Goal: Book appointment/travel/reservation

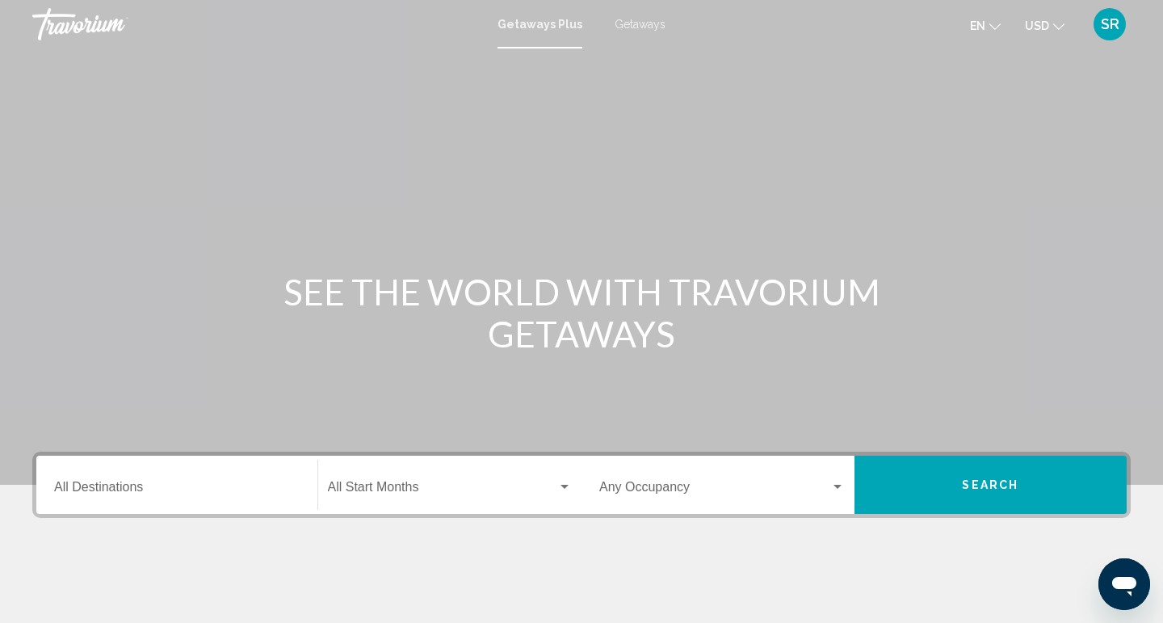
click at [634, 28] on span "Getaways" at bounding box center [640, 24] width 51 height 13
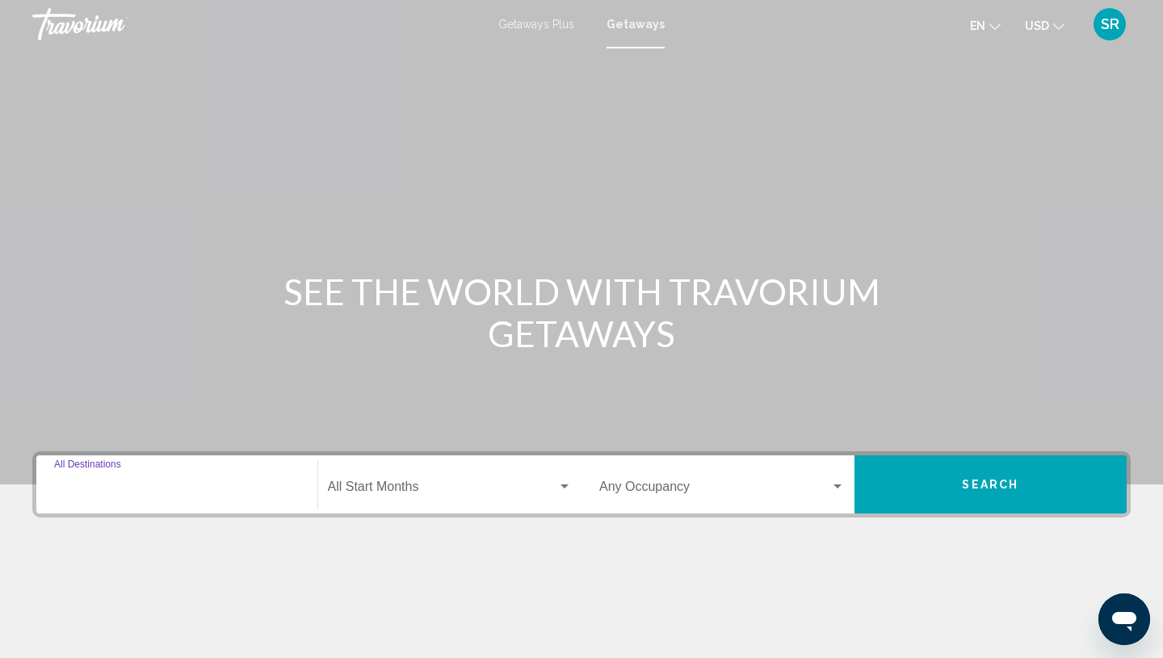
click at [86, 488] on input "Destination All Destinations" at bounding box center [177, 490] width 246 height 15
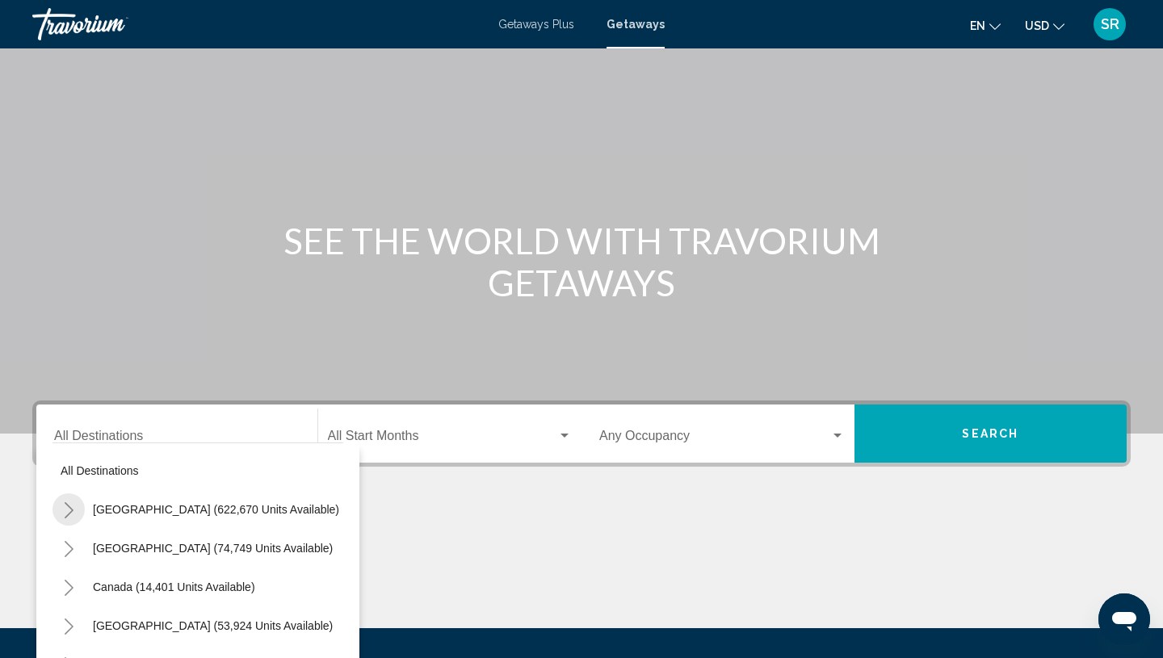
click at [76, 506] on button "Toggle United States (622,670 units available)" at bounding box center [69, 510] width 32 height 32
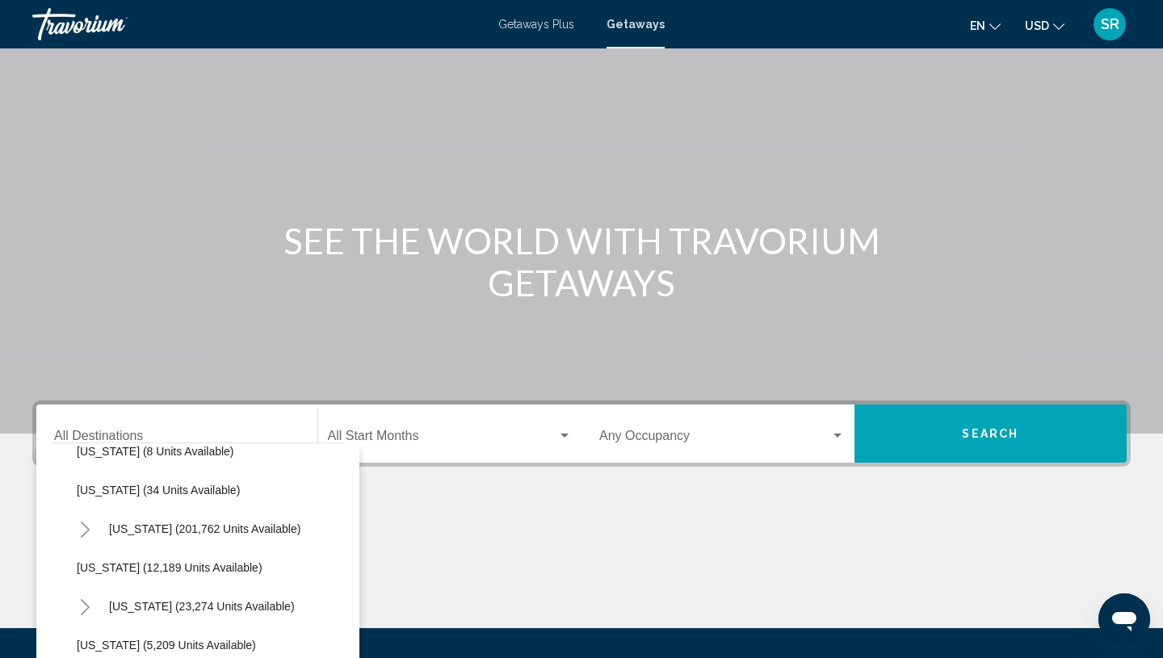
scroll to position [239, 0]
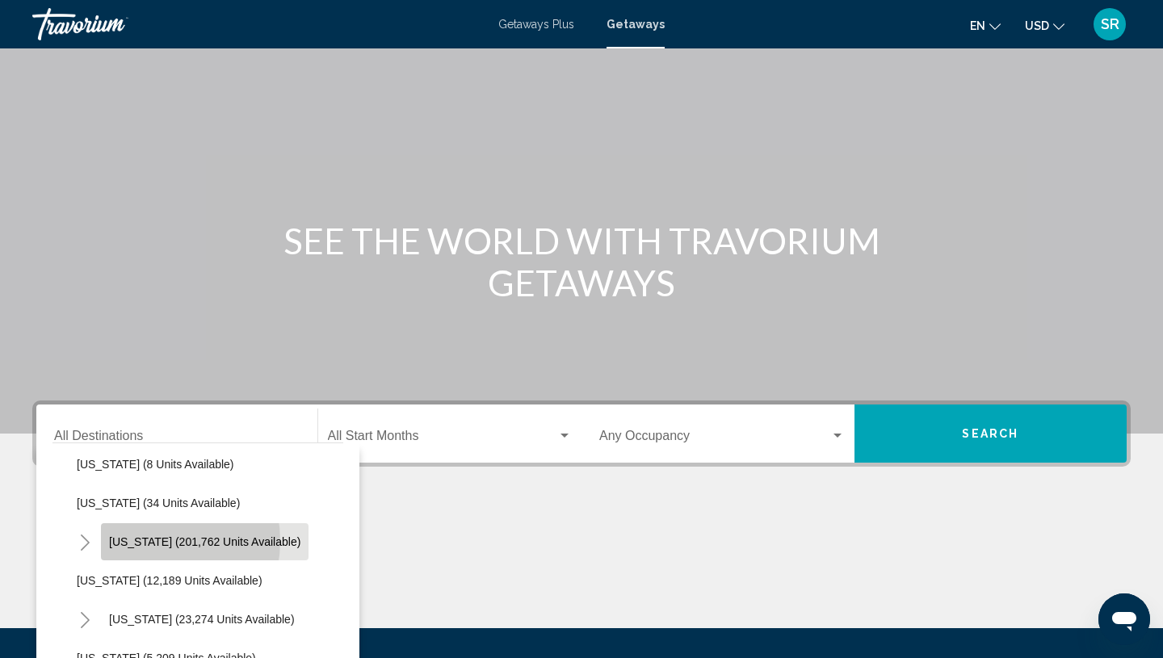
click at [145, 541] on span "[US_STATE] (201,762 units available)" at bounding box center [204, 542] width 191 height 13
type input "**********"
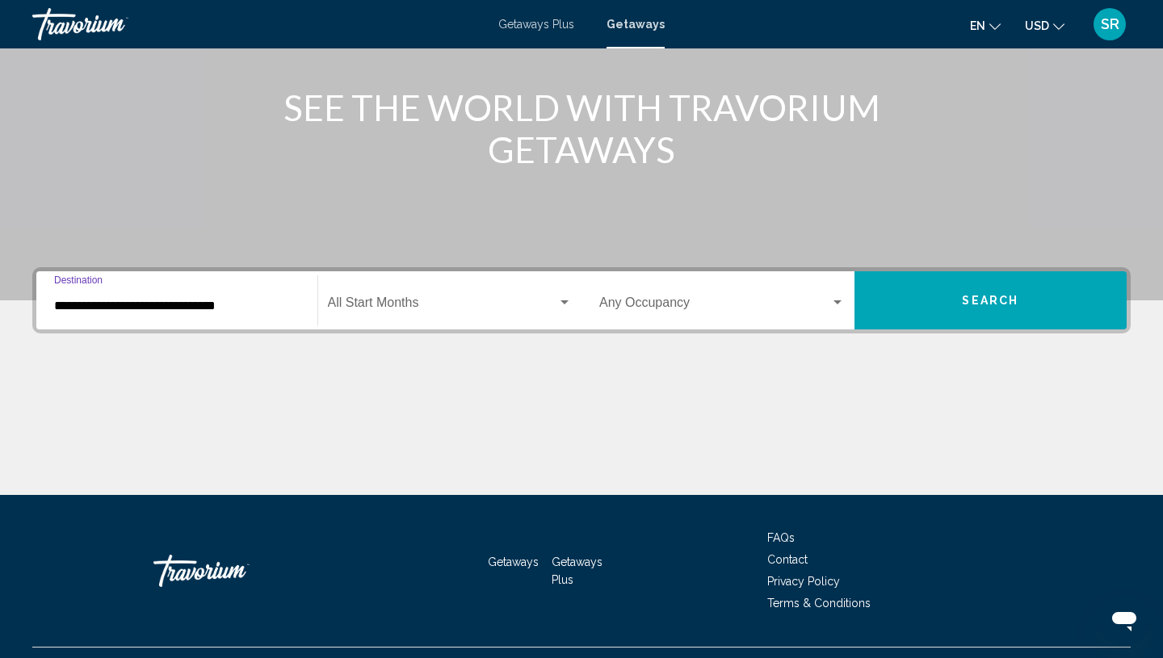
scroll to position [219, 0]
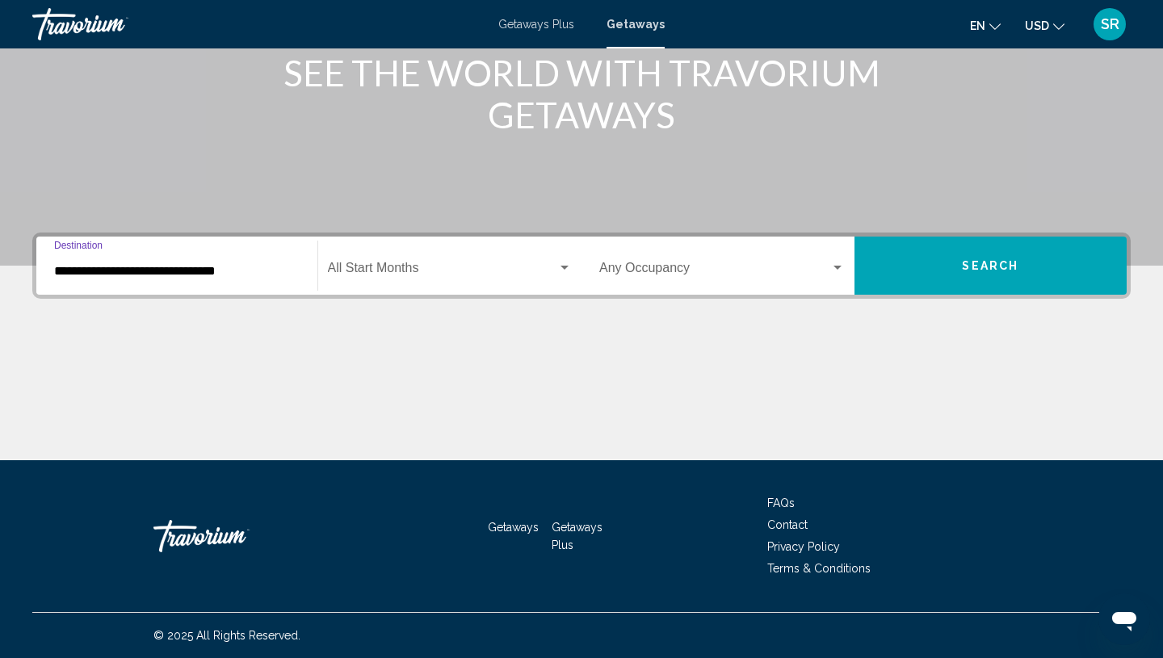
click at [355, 267] on span "Search widget" at bounding box center [443, 271] width 230 height 15
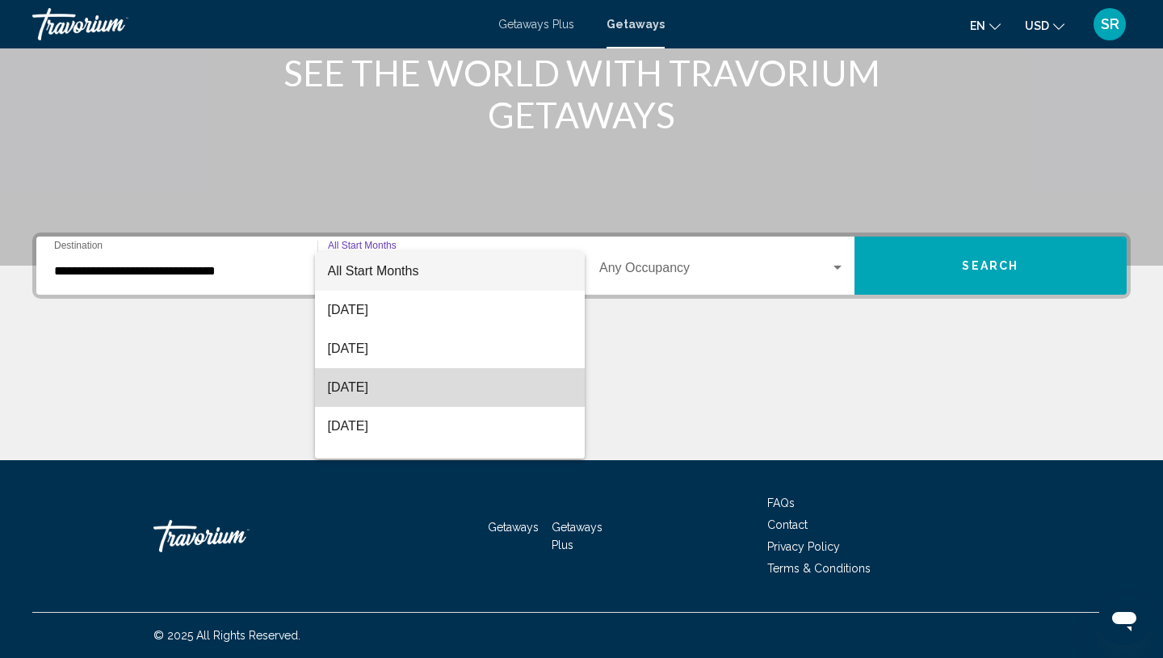
click at [351, 389] on span "[DATE]" at bounding box center [450, 387] width 245 height 39
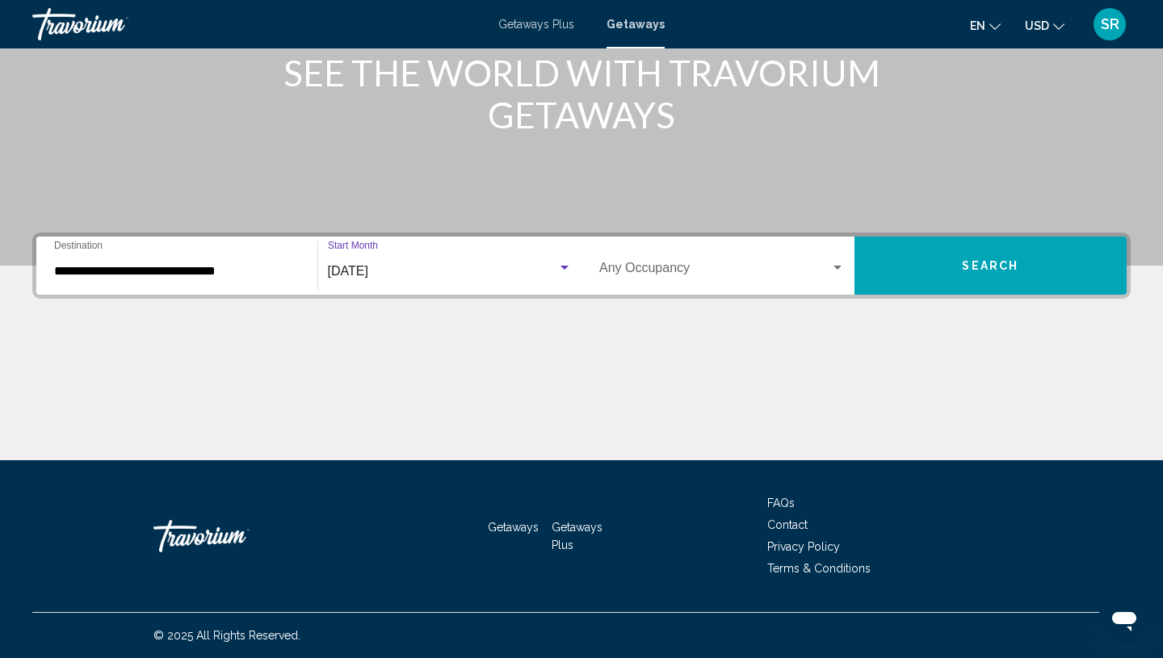
click at [974, 268] on span "Search" at bounding box center [990, 266] width 57 height 13
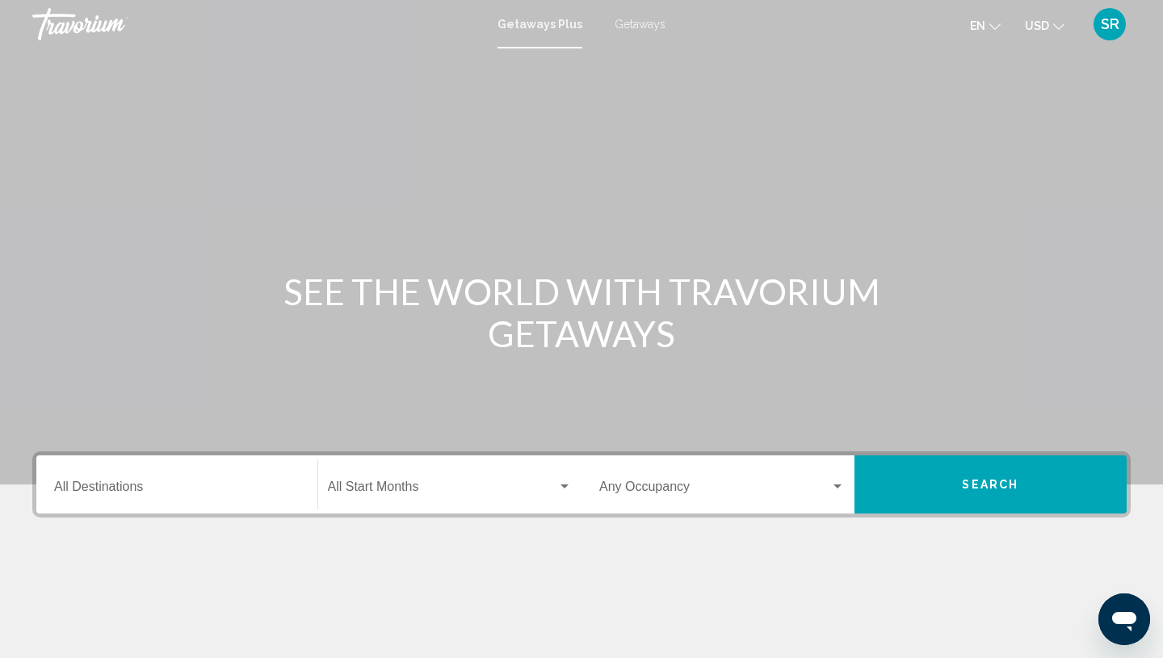
click at [632, 23] on span "Getaways" at bounding box center [640, 24] width 51 height 13
click at [98, 493] on input "Destination All Destinations" at bounding box center [177, 490] width 246 height 15
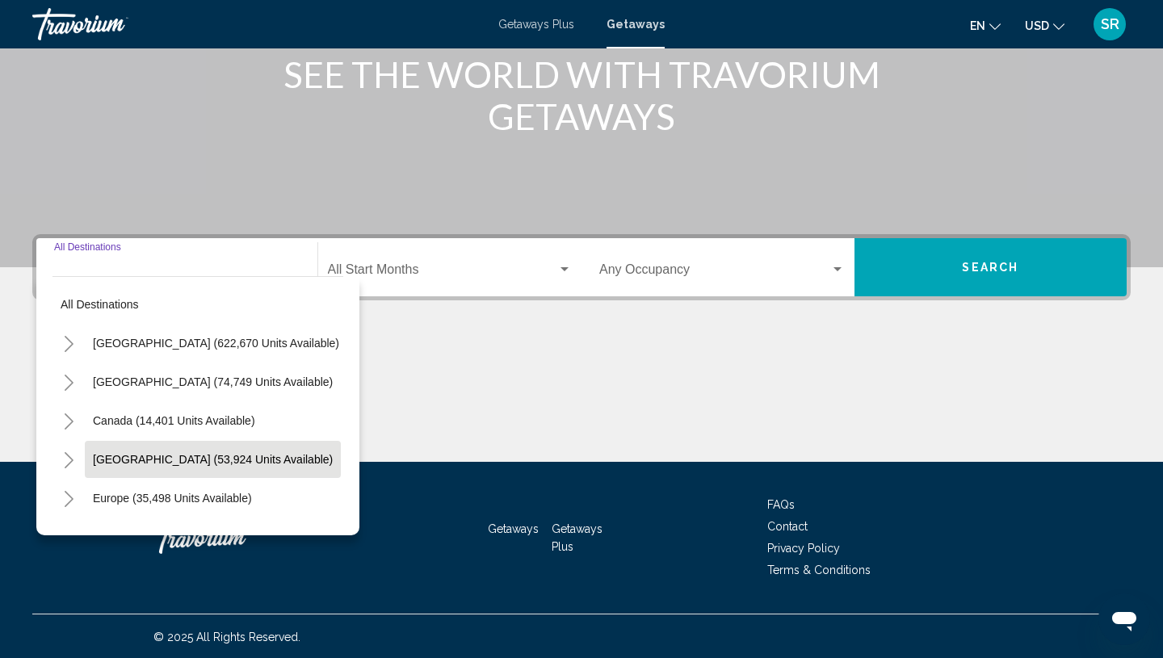
scroll to position [219, 0]
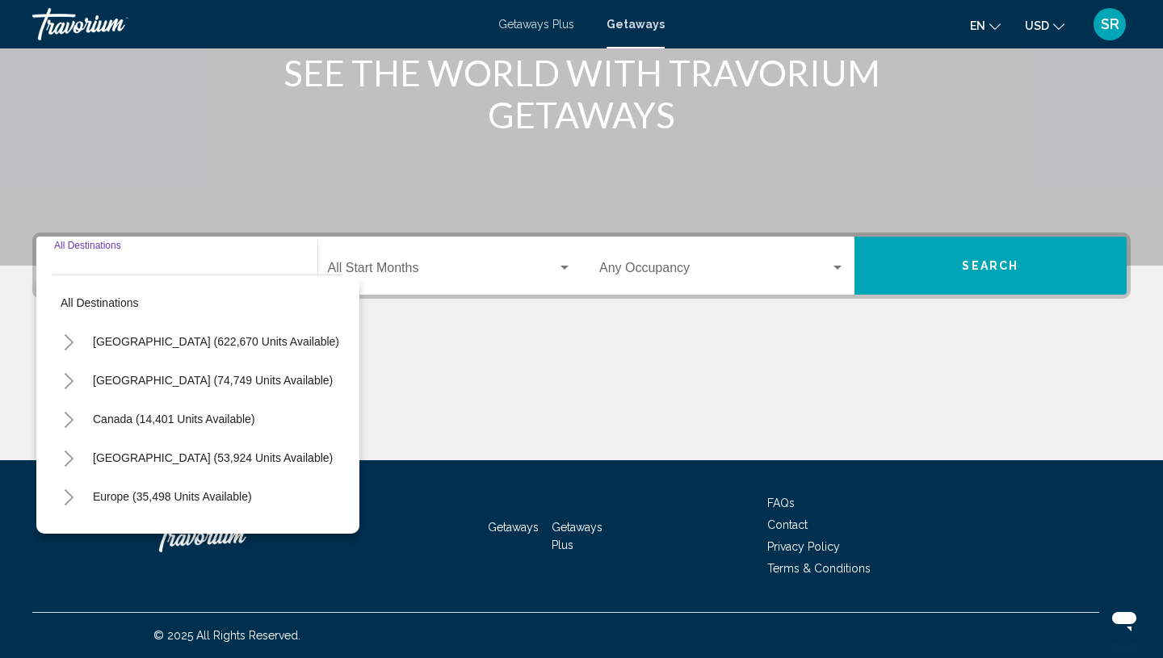
click at [72, 346] on icon "Toggle United States (622,670 units available)" at bounding box center [69, 342] width 12 height 16
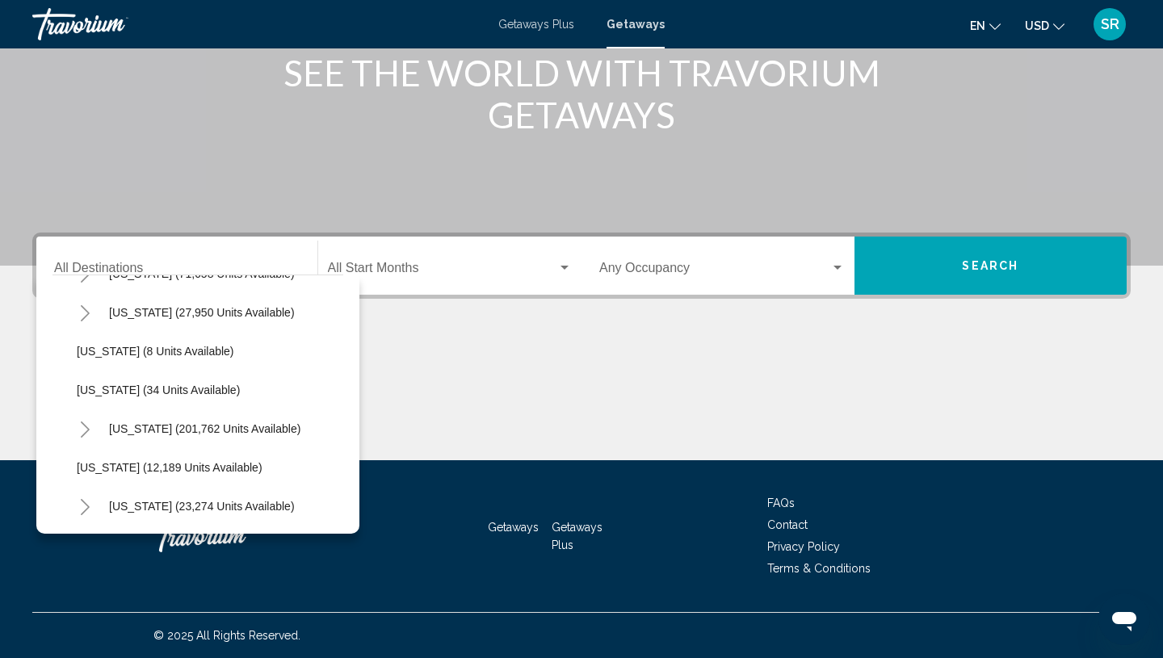
scroll to position [191, 0]
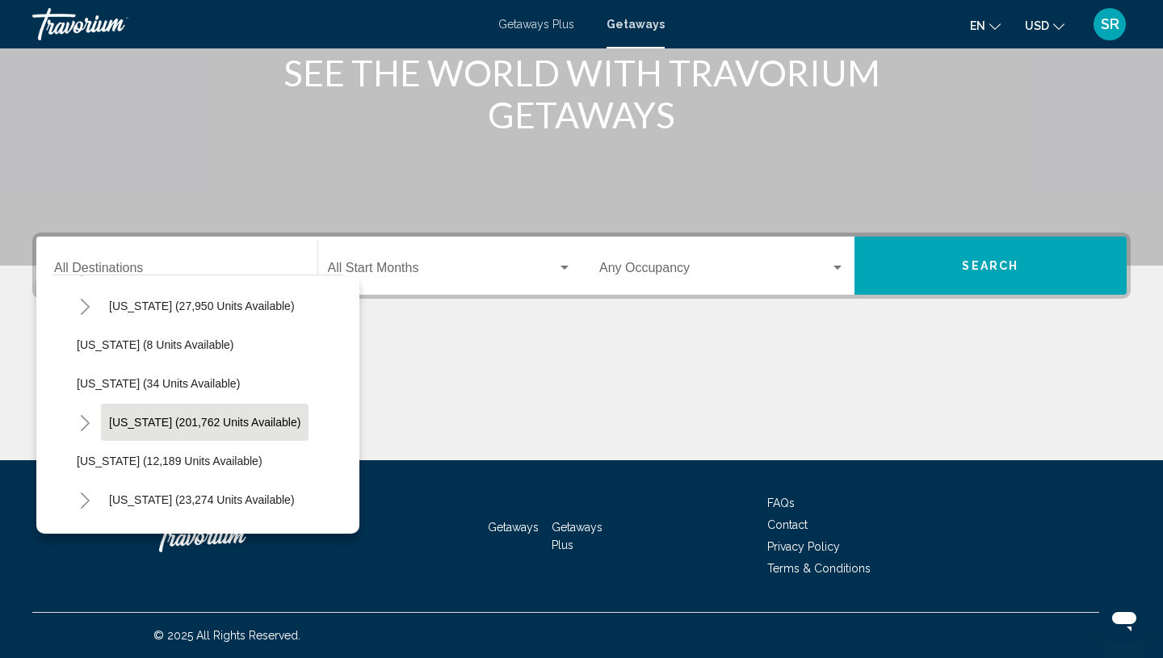
click at [122, 418] on span "[US_STATE] (201,762 units available)" at bounding box center [204, 422] width 191 height 13
type input "**********"
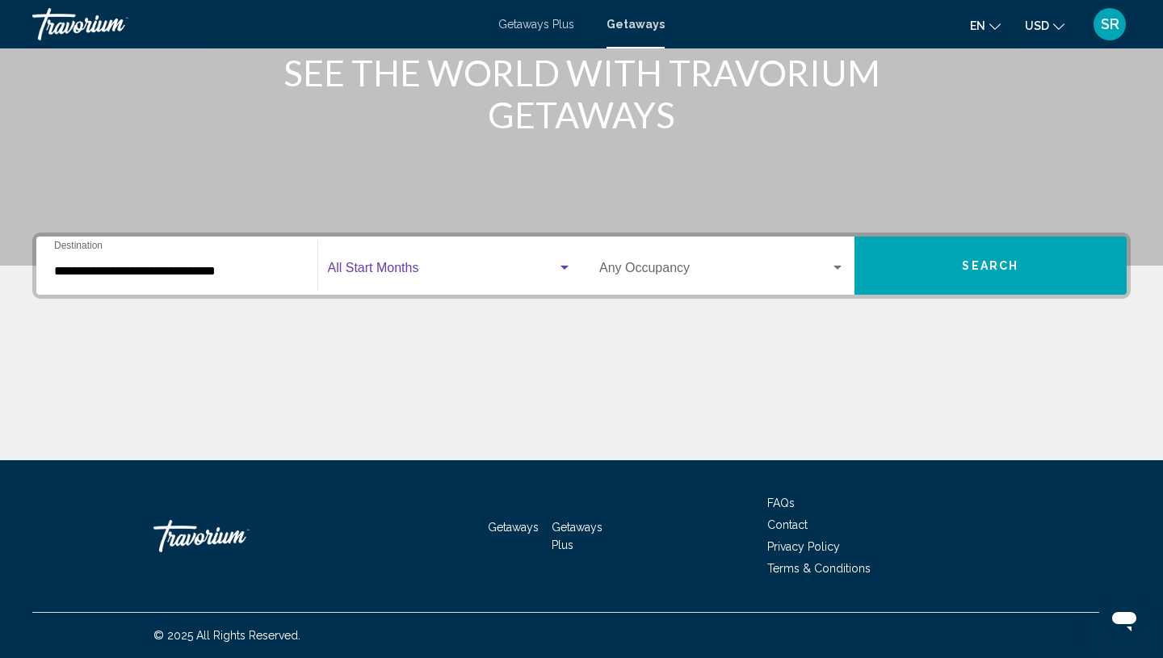
click at [419, 268] on span "Search widget" at bounding box center [443, 271] width 230 height 15
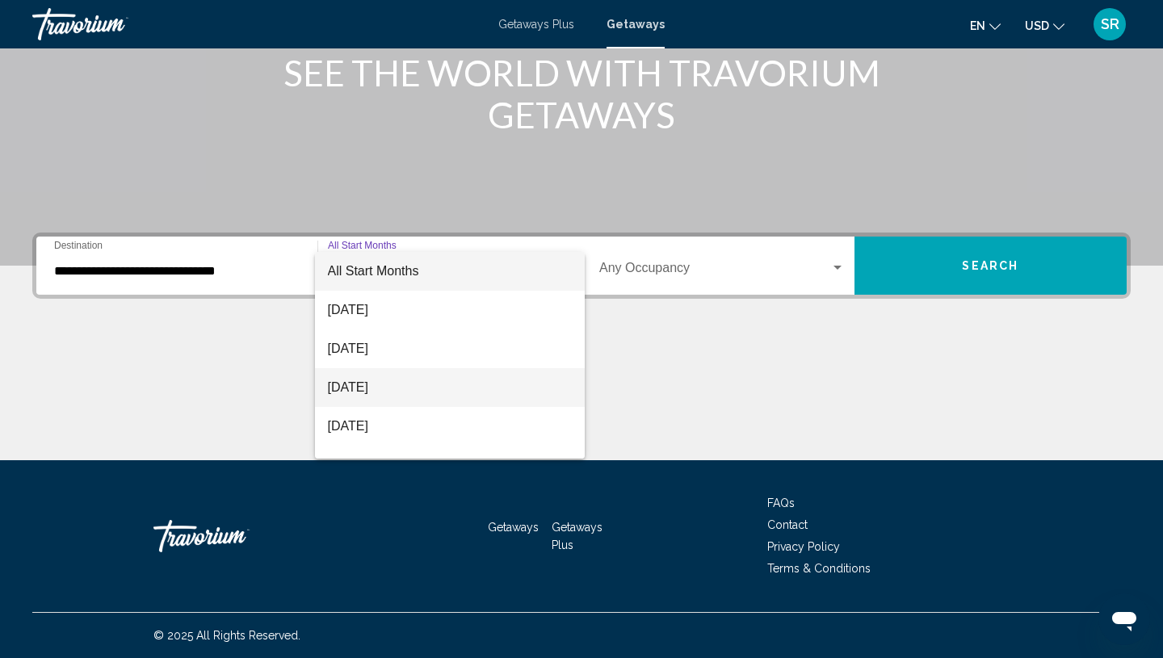
click at [372, 386] on span "[DATE]" at bounding box center [450, 387] width 245 height 39
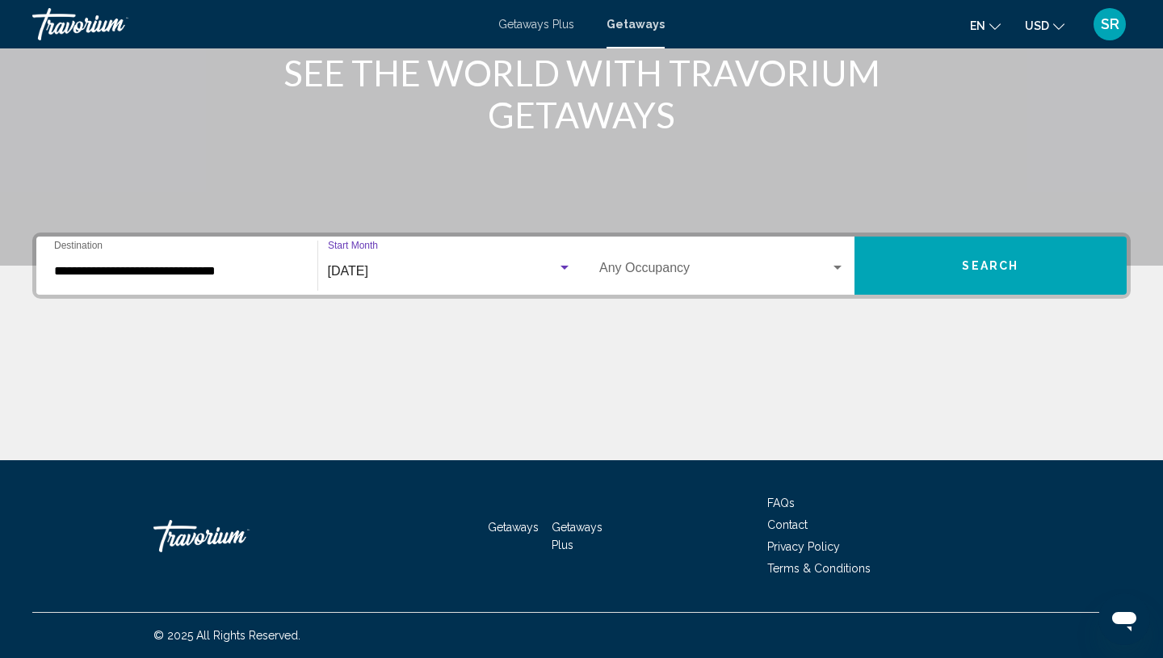
click at [906, 273] on button "Search" at bounding box center [991, 266] width 273 height 58
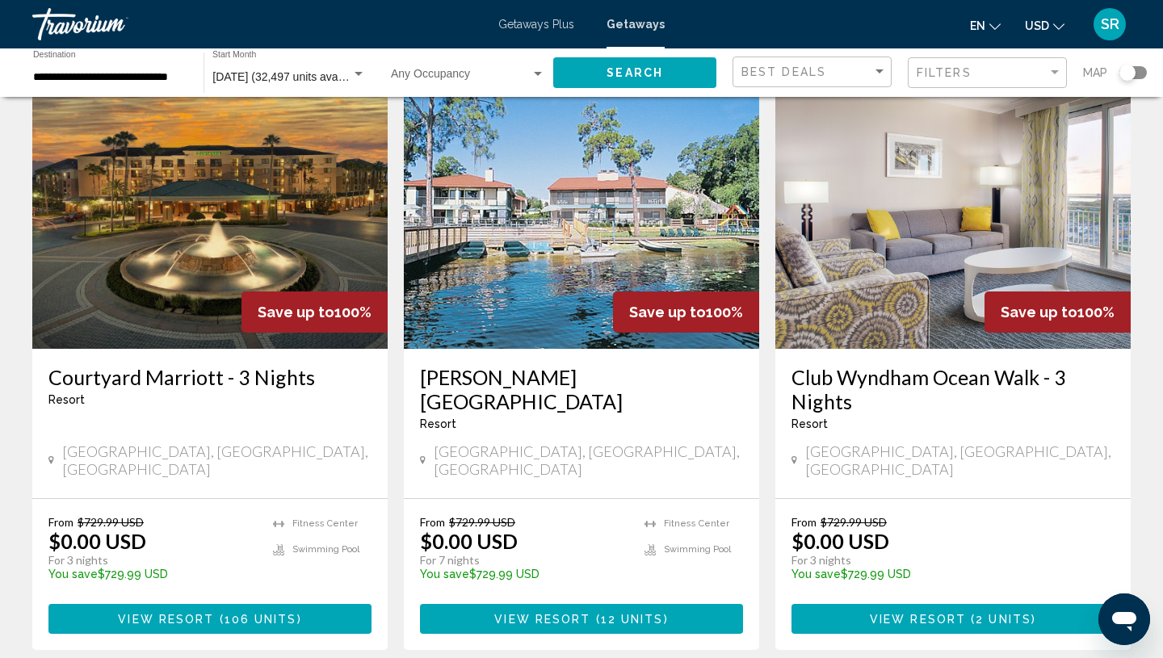
scroll to position [1860, 0]
